Goal: Check status: Check status

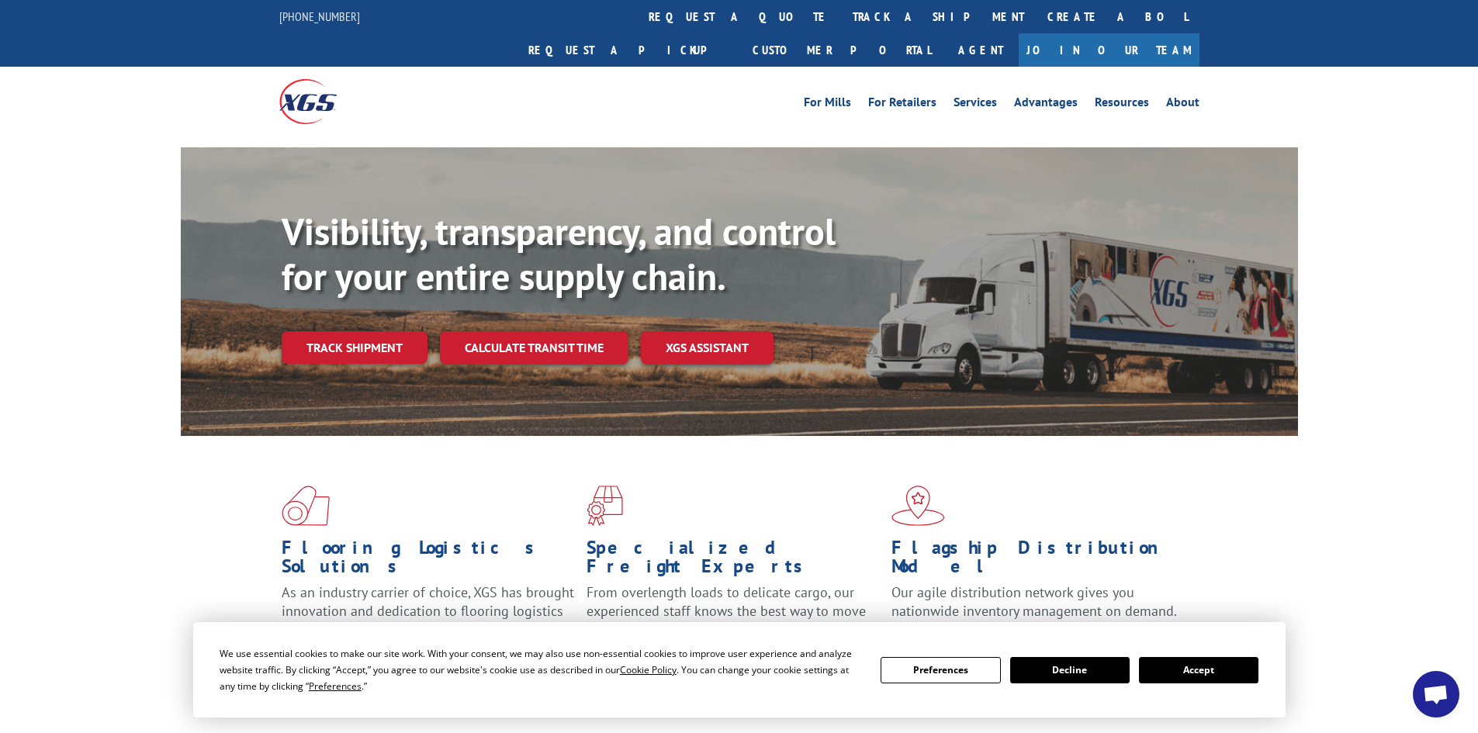
click at [841, 25] on link "track a shipment" at bounding box center [938, 16] width 195 height 33
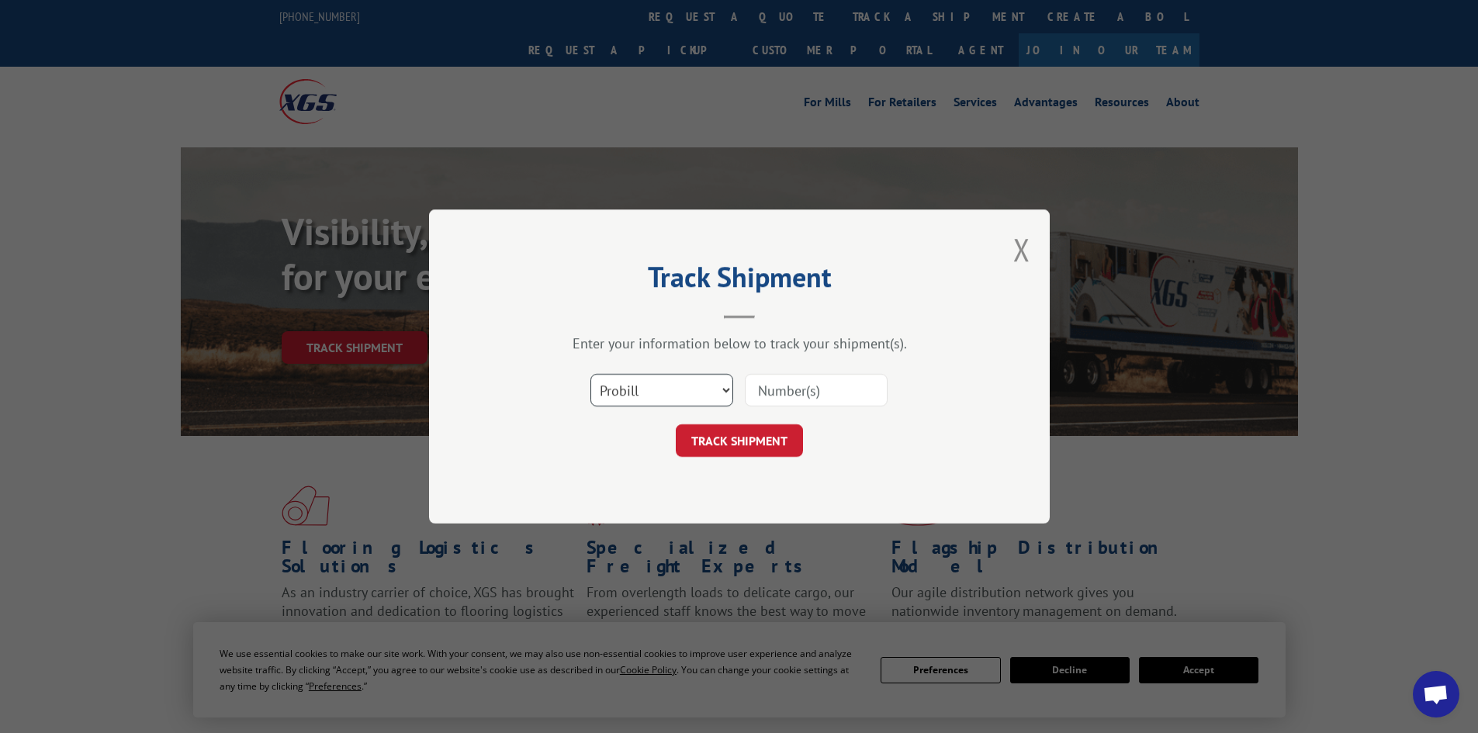
click at [707, 390] on select "Select category... Probill BOL PO" at bounding box center [662, 390] width 143 height 33
select select "bol"
click at [591, 374] on select "Select category... Probill BOL PO" at bounding box center [662, 390] width 143 height 33
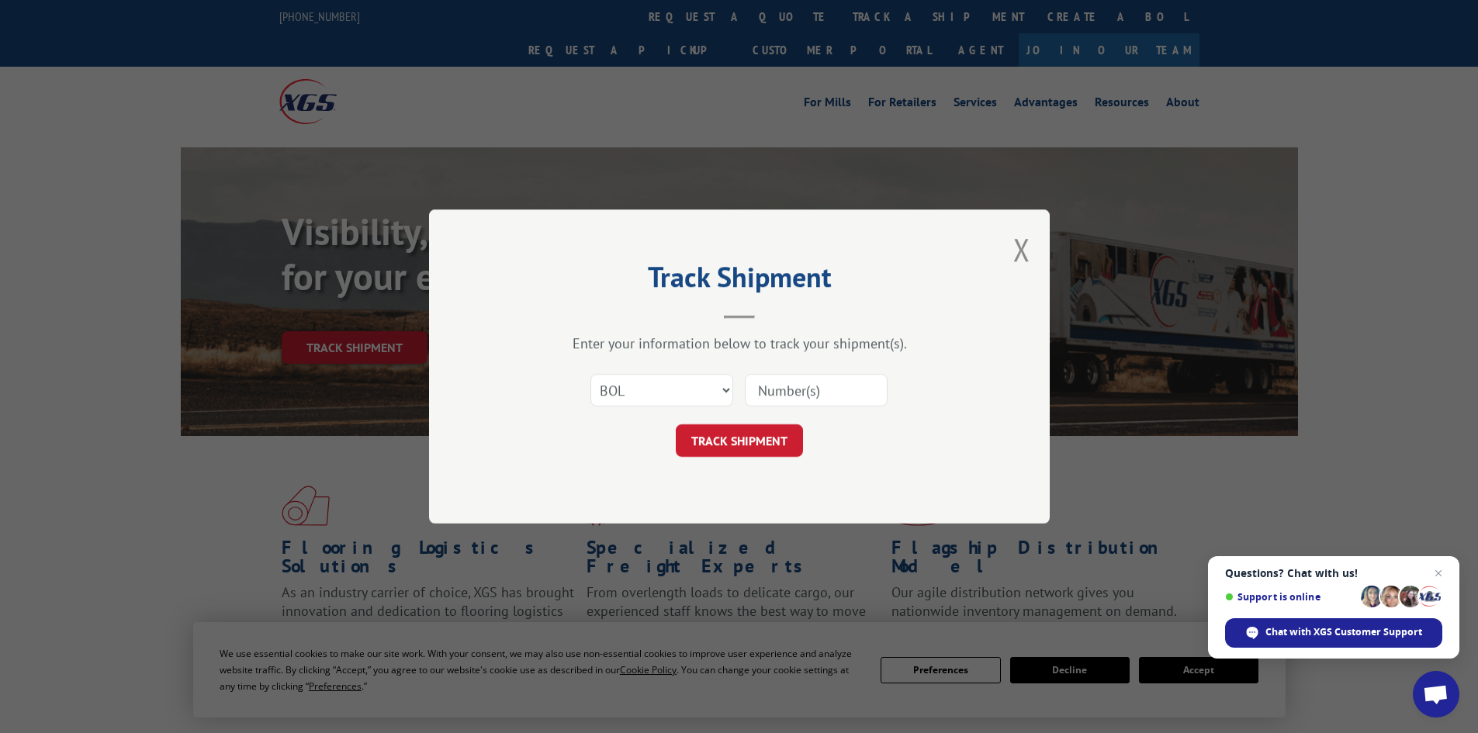
click at [793, 383] on input at bounding box center [816, 390] width 143 height 33
paste input "7067655"
type input "7067655"
click button "TRACK SHIPMENT" at bounding box center [739, 441] width 127 height 33
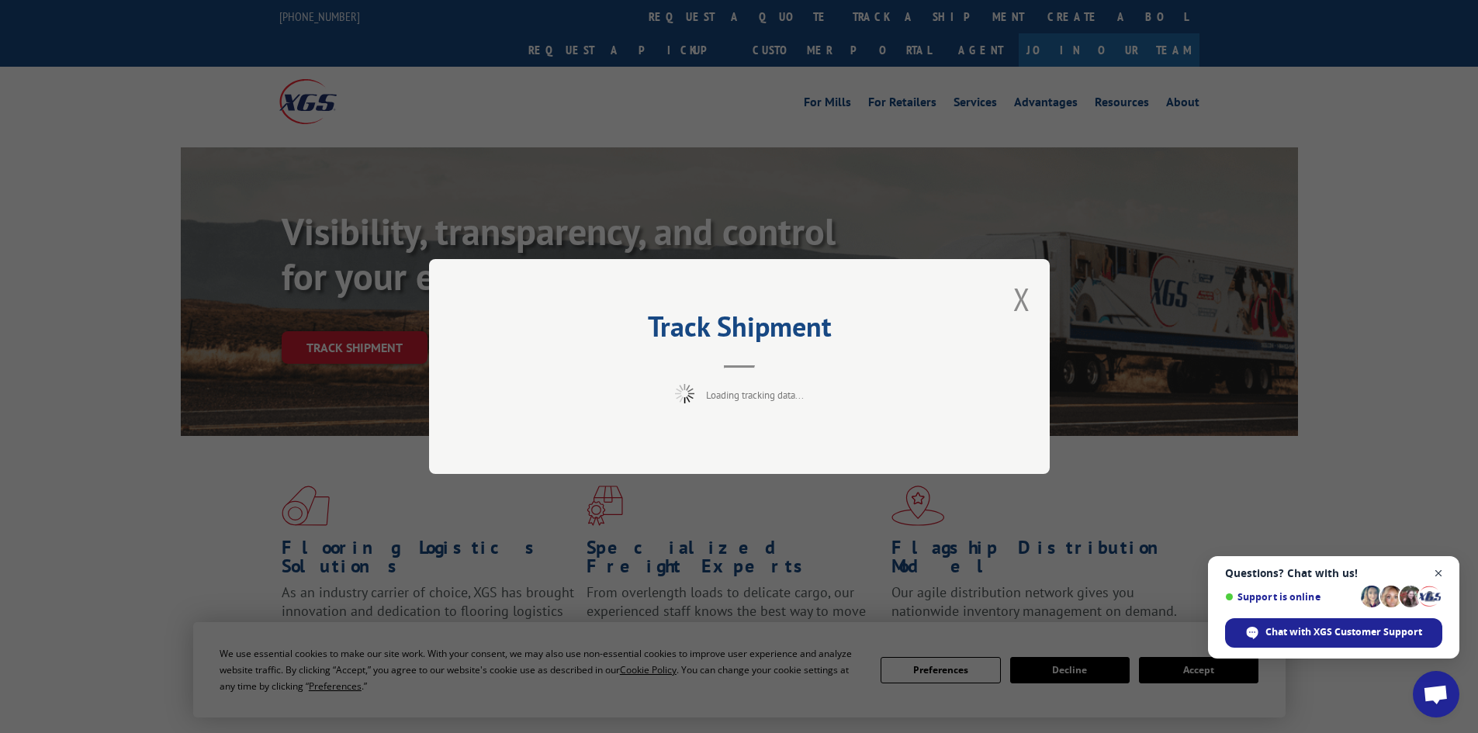
click at [1444, 576] on span "Close chat" at bounding box center [1439, 573] width 19 height 19
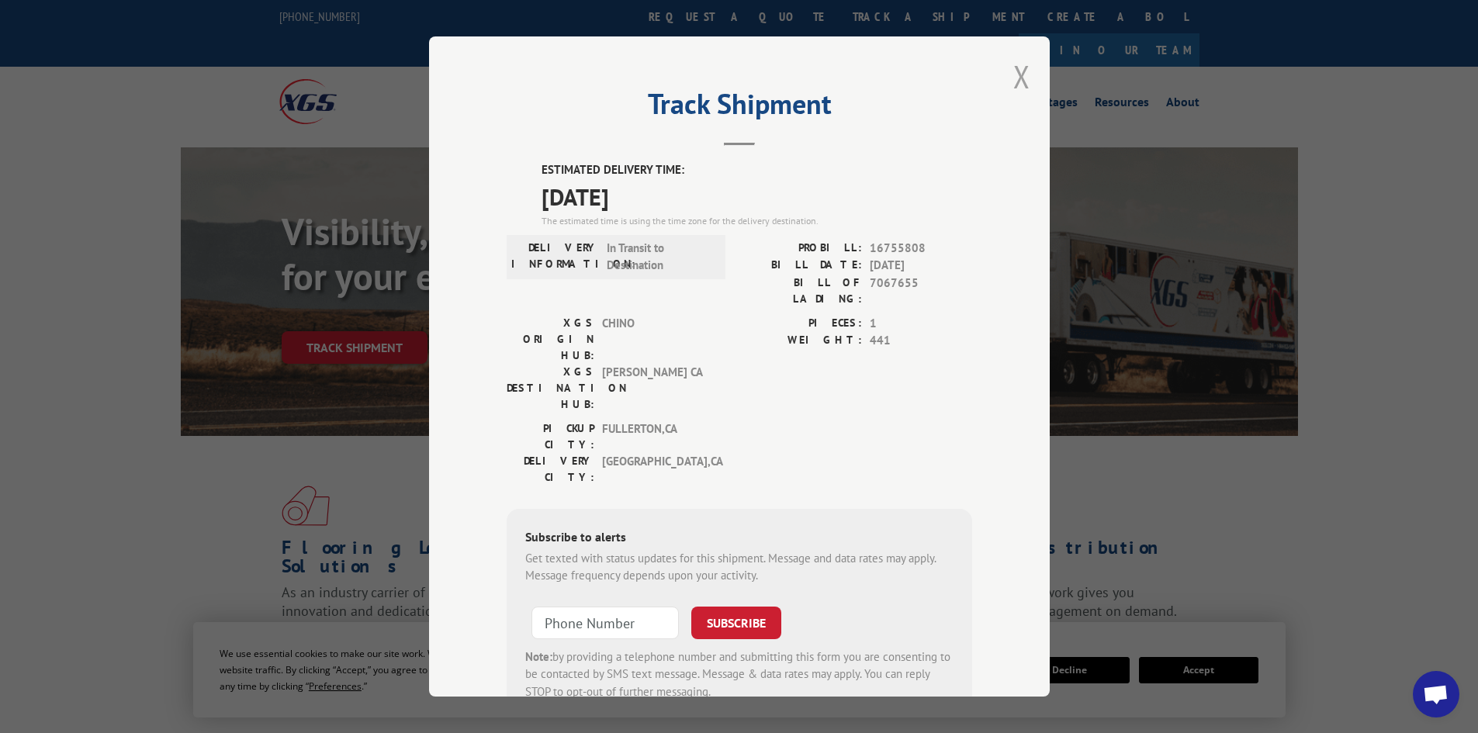
click at [1021, 74] on button "Close modal" at bounding box center [1022, 76] width 17 height 41
